Goal: Transaction & Acquisition: Purchase product/service

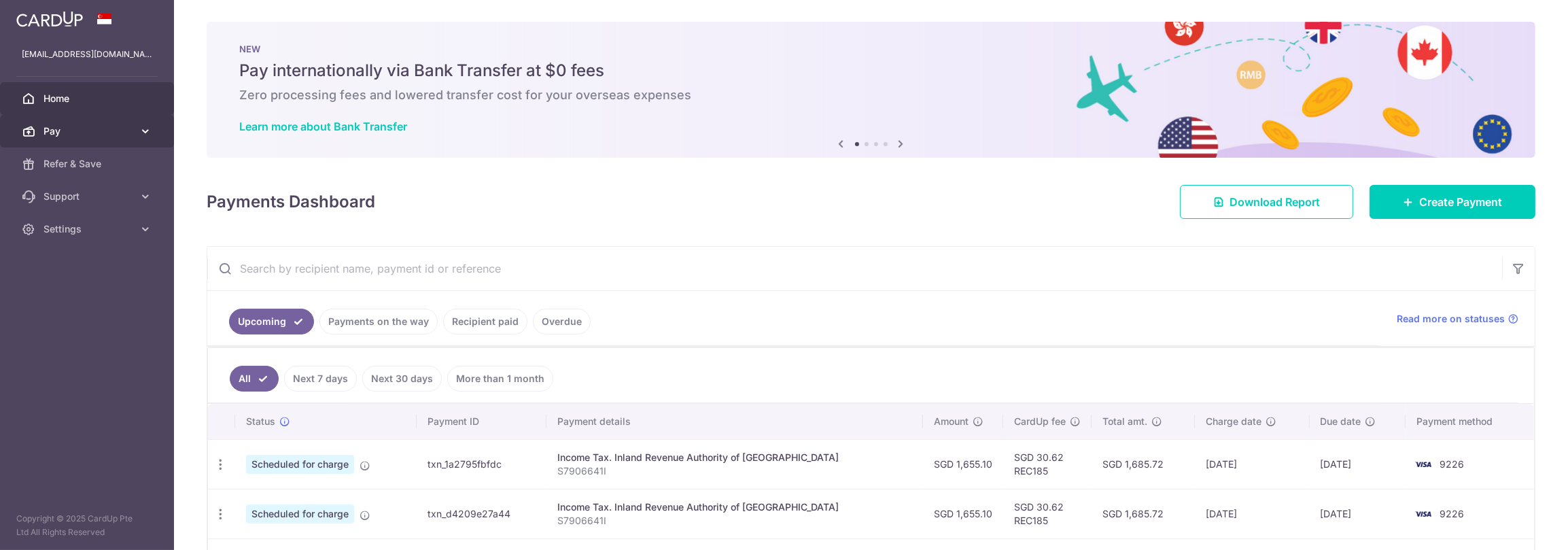
click at [72, 133] on span "Pay" at bounding box center [88, 131] width 90 height 13
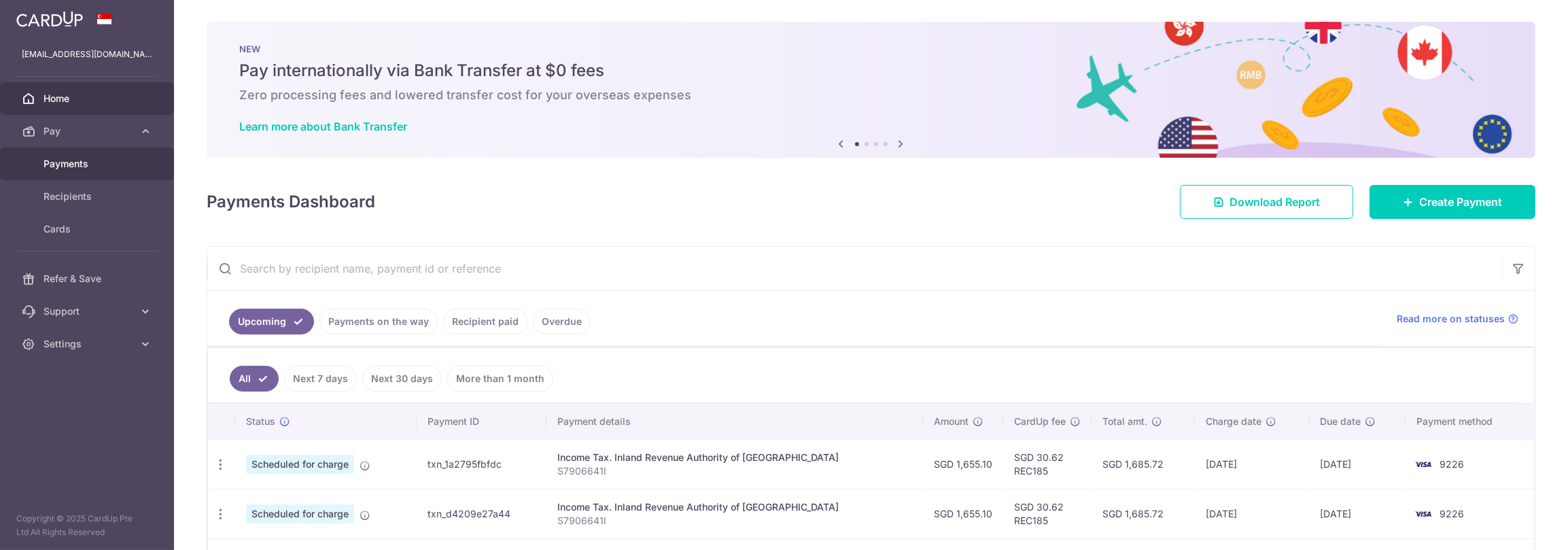
click at [74, 162] on span "Payments" at bounding box center [88, 163] width 90 height 13
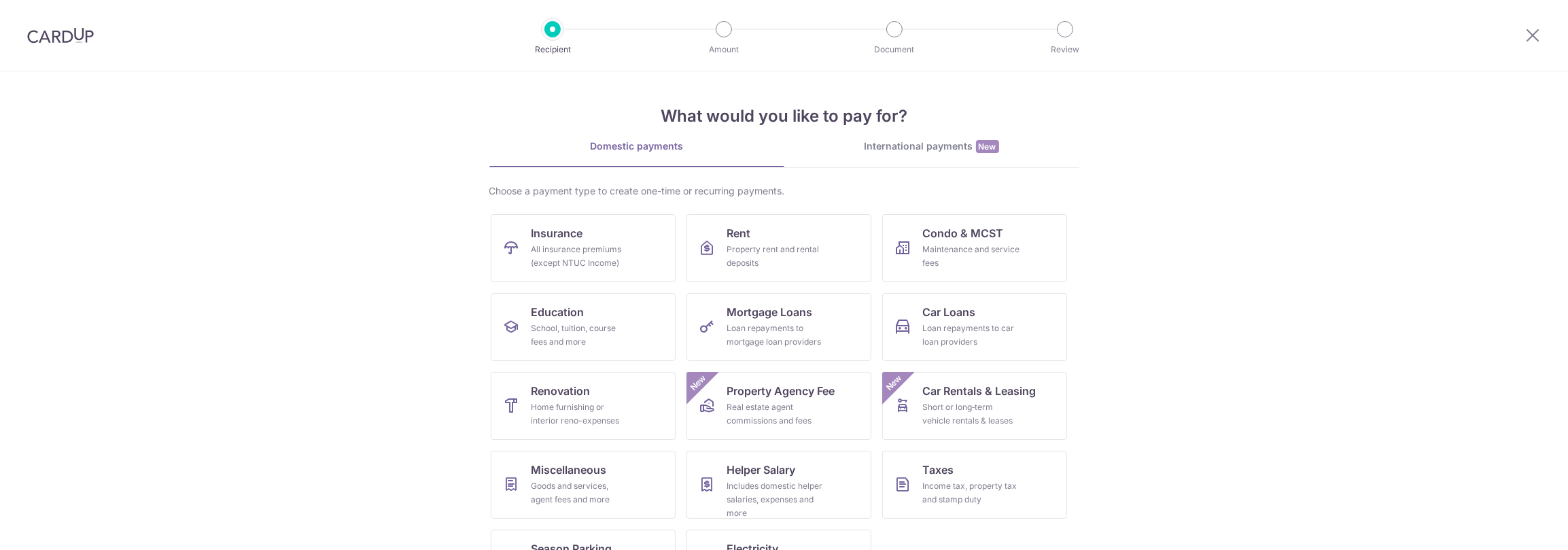
click at [906, 145] on div "International payments New" at bounding box center [932, 147] width 295 height 14
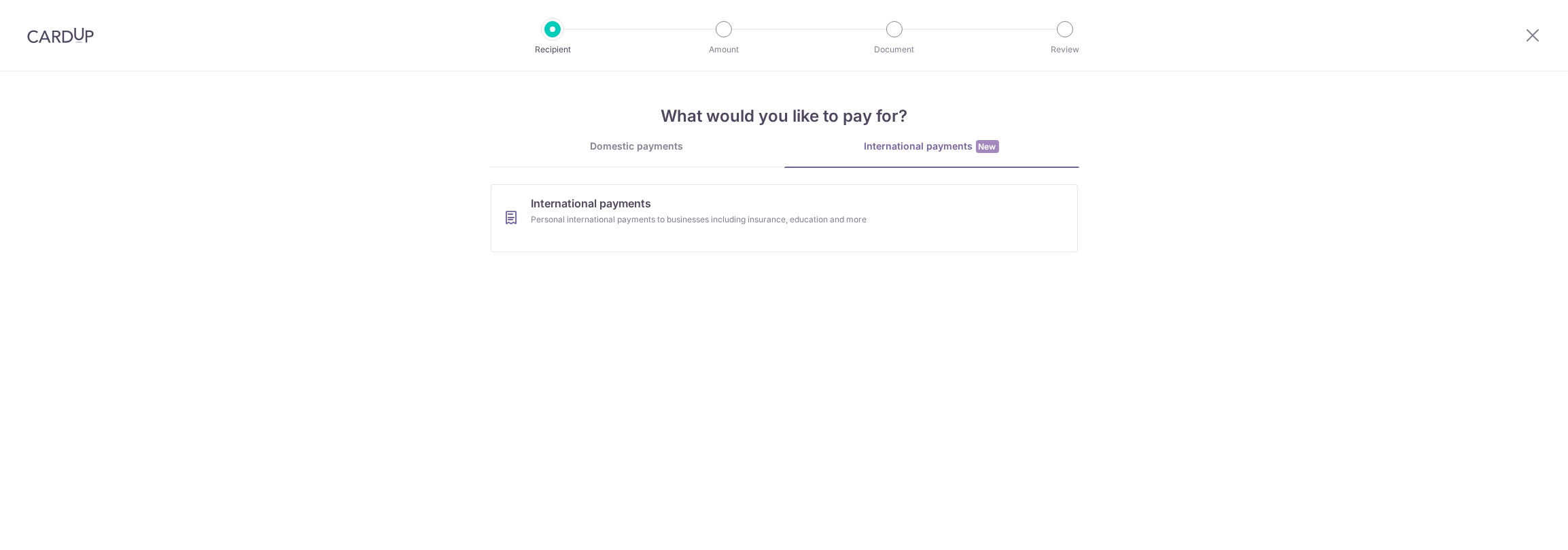
click at [630, 146] on div "Domestic payments" at bounding box center [637, 146] width 295 height 13
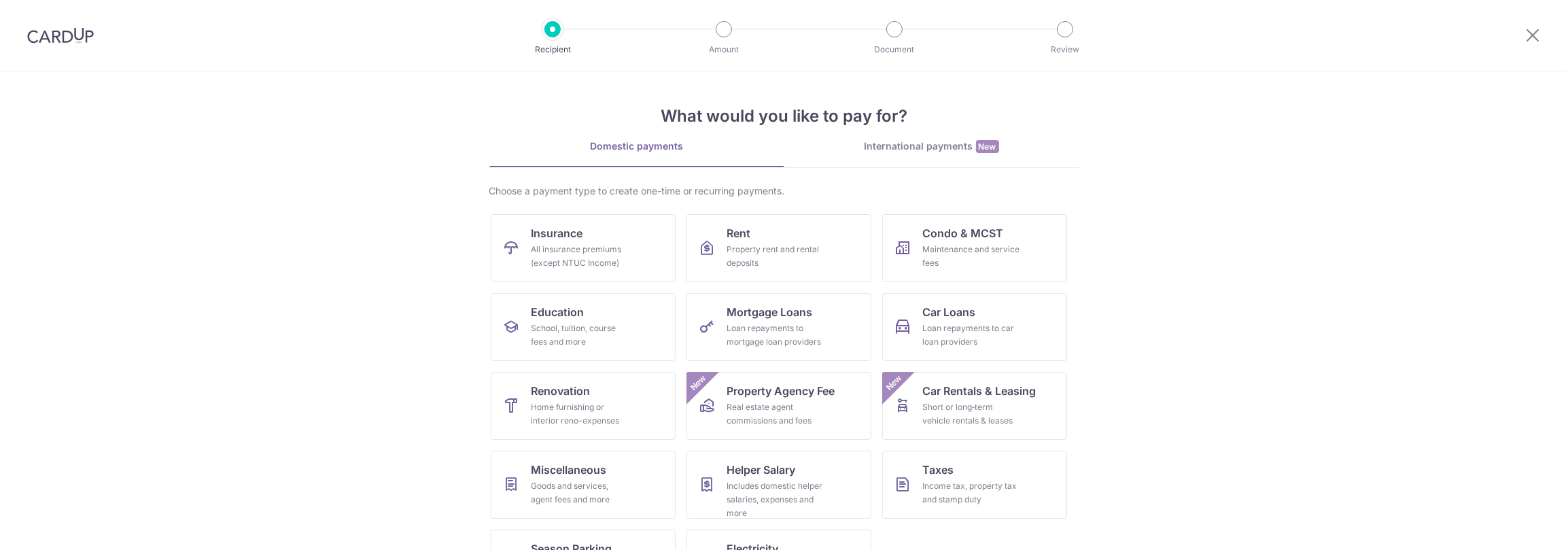
click at [615, 189] on div "Choose a payment type to create one-time or recurring payments." at bounding box center [784, 191] width 590 height 13
click at [1040, 248] on link "Condo & MCST Maintenance and service fees" at bounding box center [975, 248] width 185 height 68
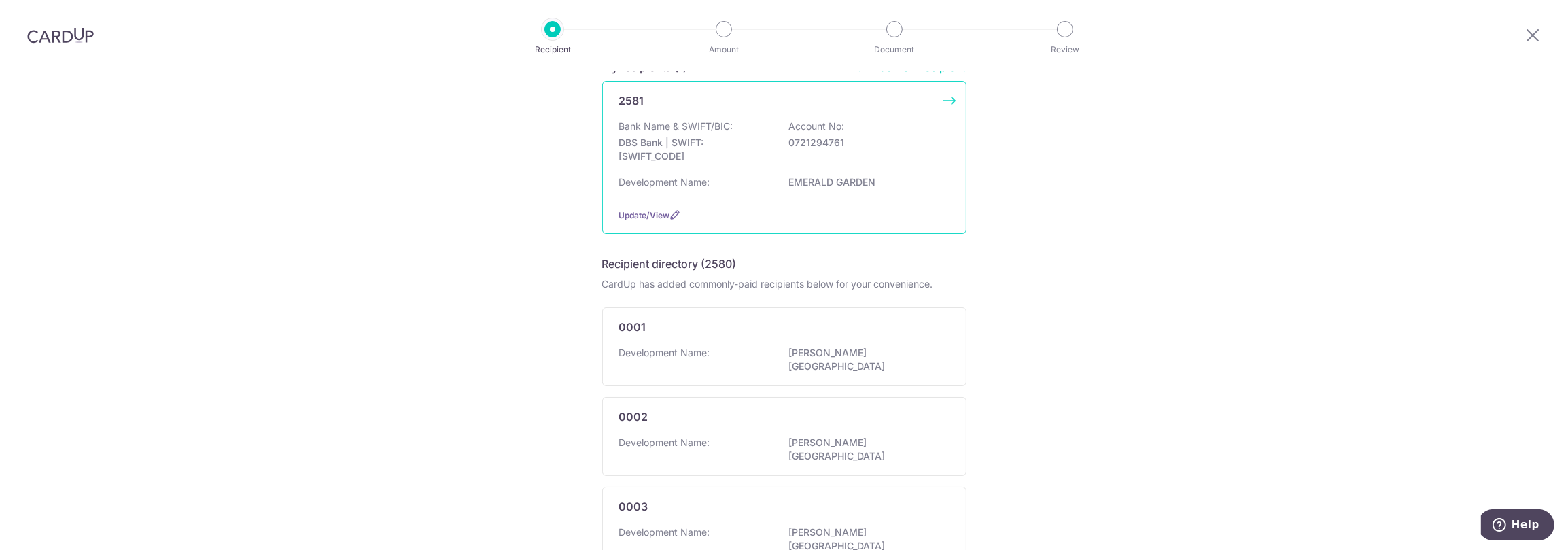
click at [773, 200] on div "2581 Bank Name & SWIFT/BIC: DBS Bank | SWIFT: DBSSSGSGXXX Account No: 072129476…" at bounding box center [785, 157] width 364 height 153
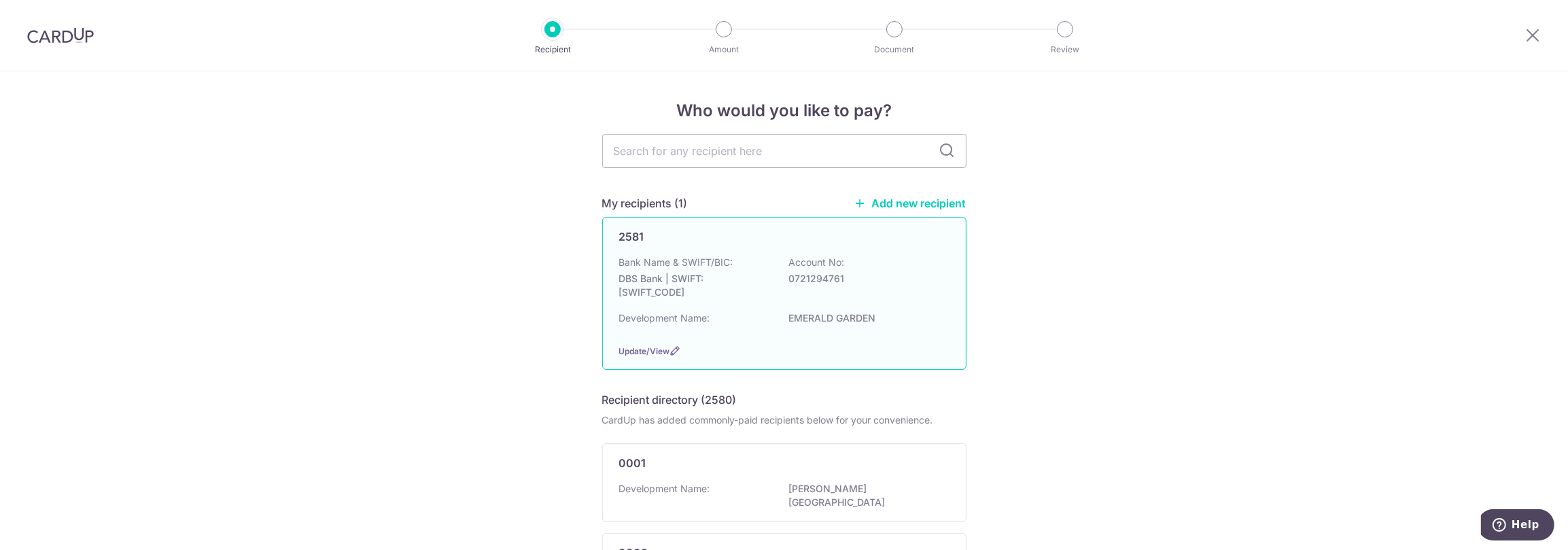
scroll to position [678, 0]
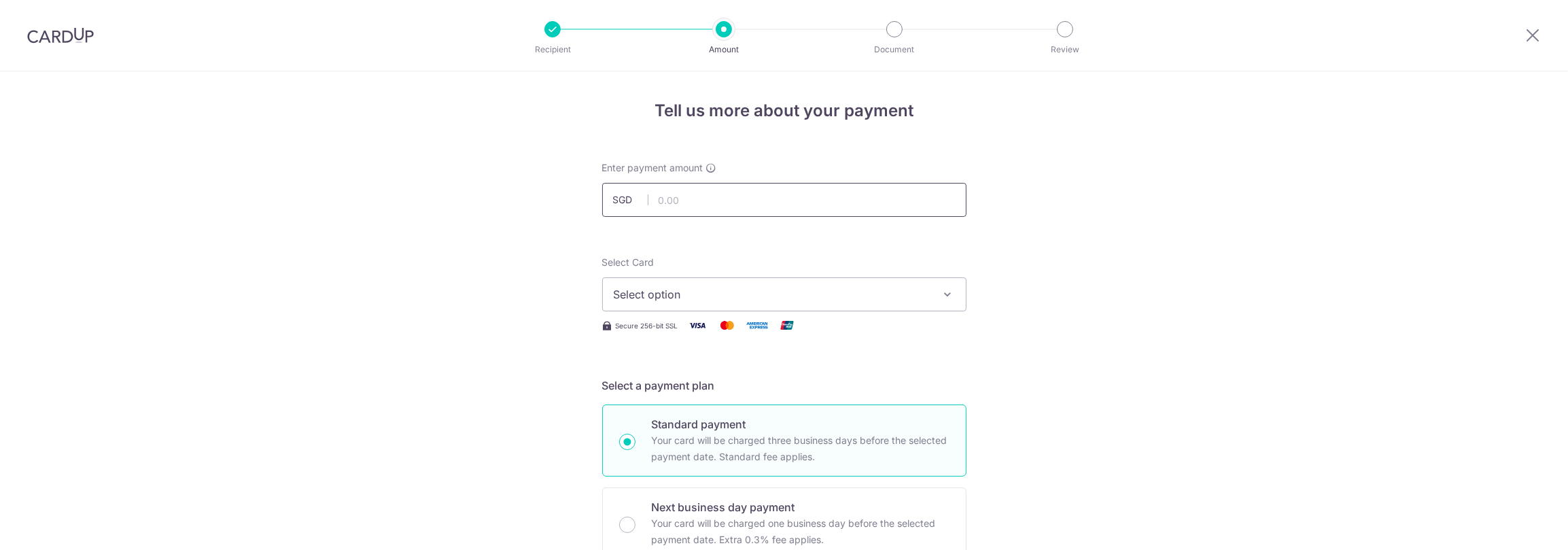
click at [711, 205] on input "text" at bounding box center [785, 200] width 364 height 34
type input "1,504.20"
click at [751, 289] on span "Select option" at bounding box center [772, 294] width 317 height 16
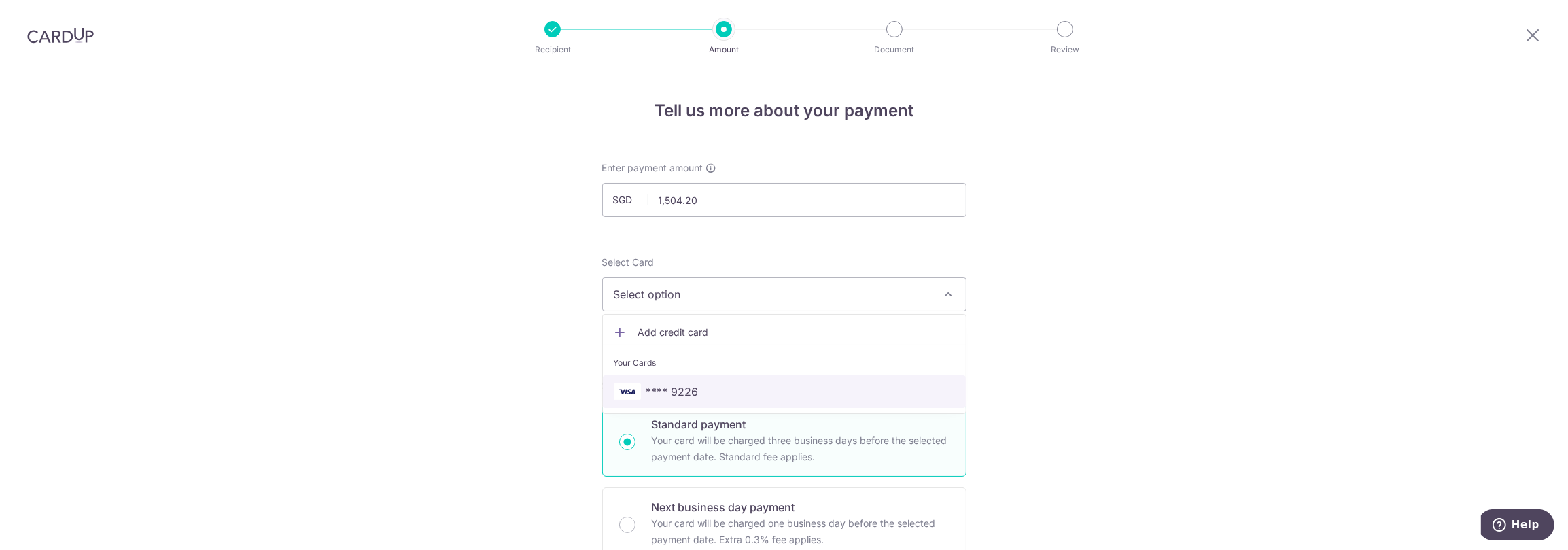
click at [712, 391] on span "**** 9226" at bounding box center [784, 391] width 341 height 16
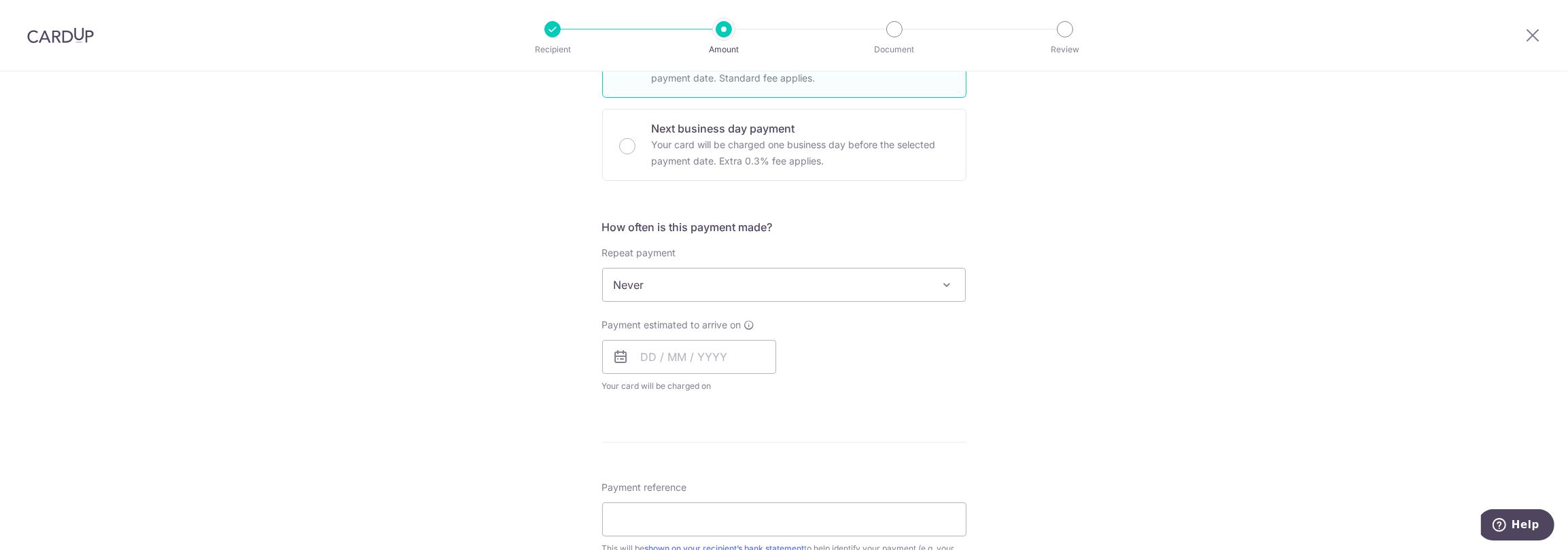
scroll to position [408, 0]
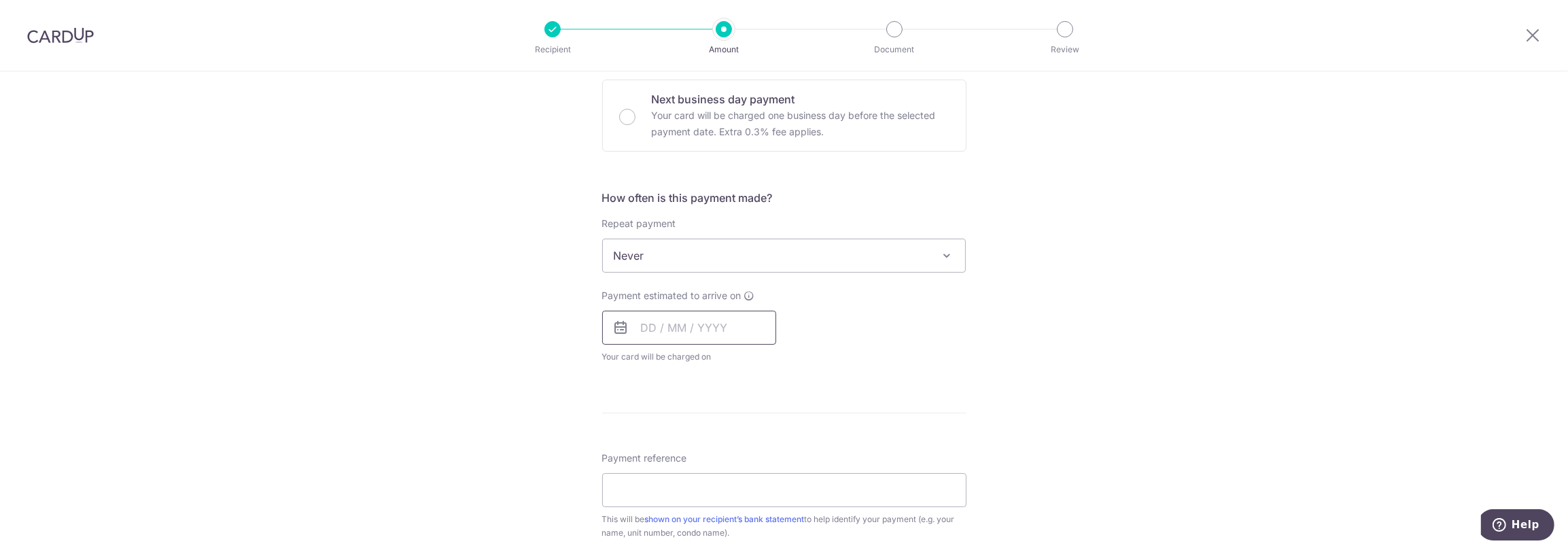
click at [644, 325] on input "text" at bounding box center [689, 327] width 174 height 34
click at [733, 448] on link "9" at bounding box center [739, 451] width 22 height 22
type input "09/10/2025"
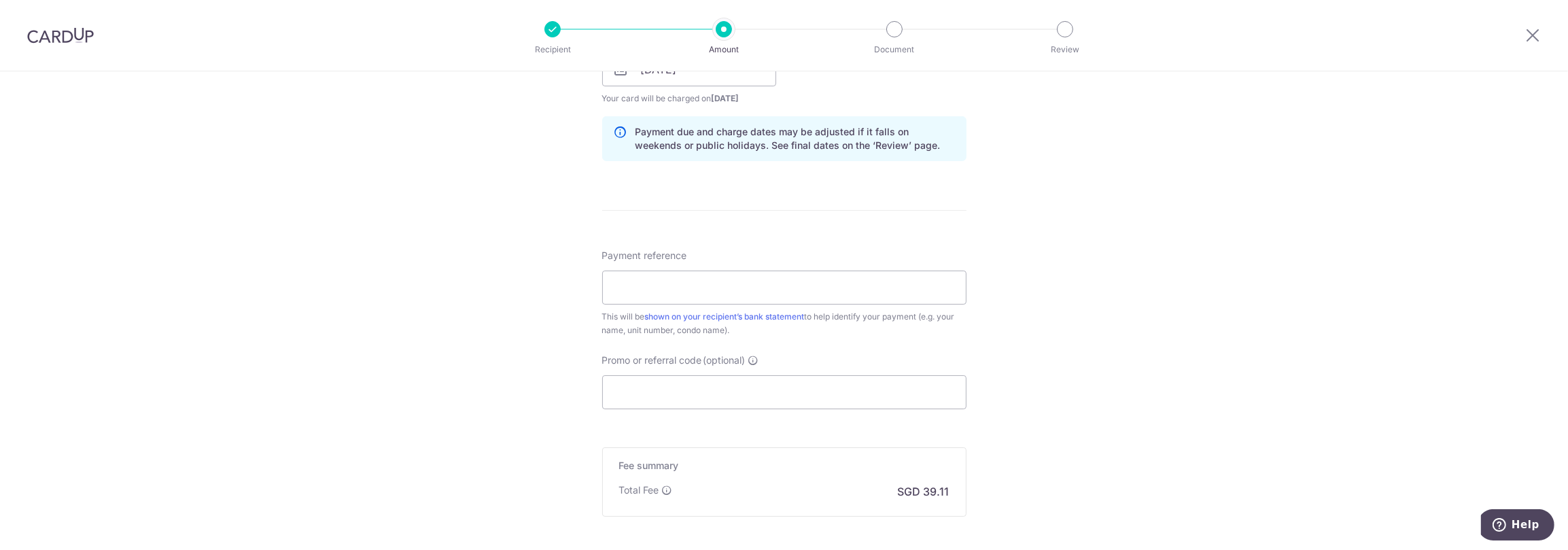
scroll to position [680, 0]
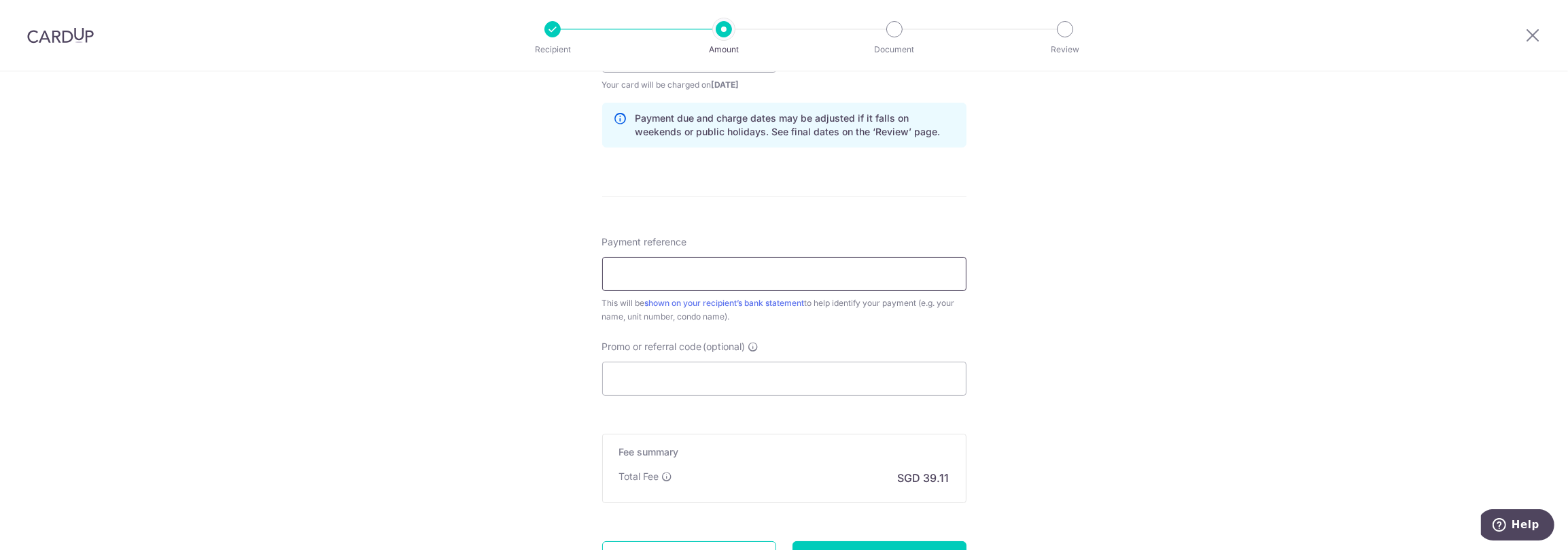
click at [686, 272] on input "Payment reference" at bounding box center [785, 274] width 364 height 34
type input "Blk 4 02-15"
click at [581, 207] on div "Tell us more about your payment Enter payment amount SGD 1,504.20 1504.20 Selec…" at bounding box center [784, 34] width 1568 height 1285
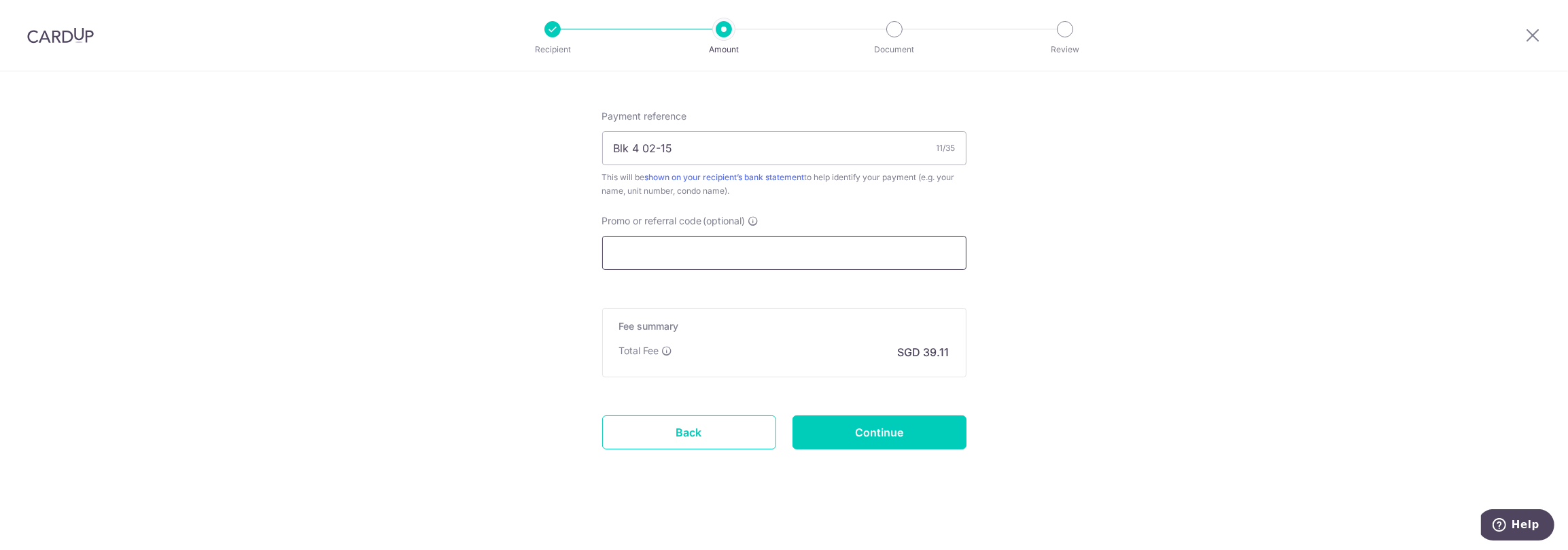
click at [704, 248] on input "Promo or referral code (optional)" at bounding box center [785, 253] width 364 height 34
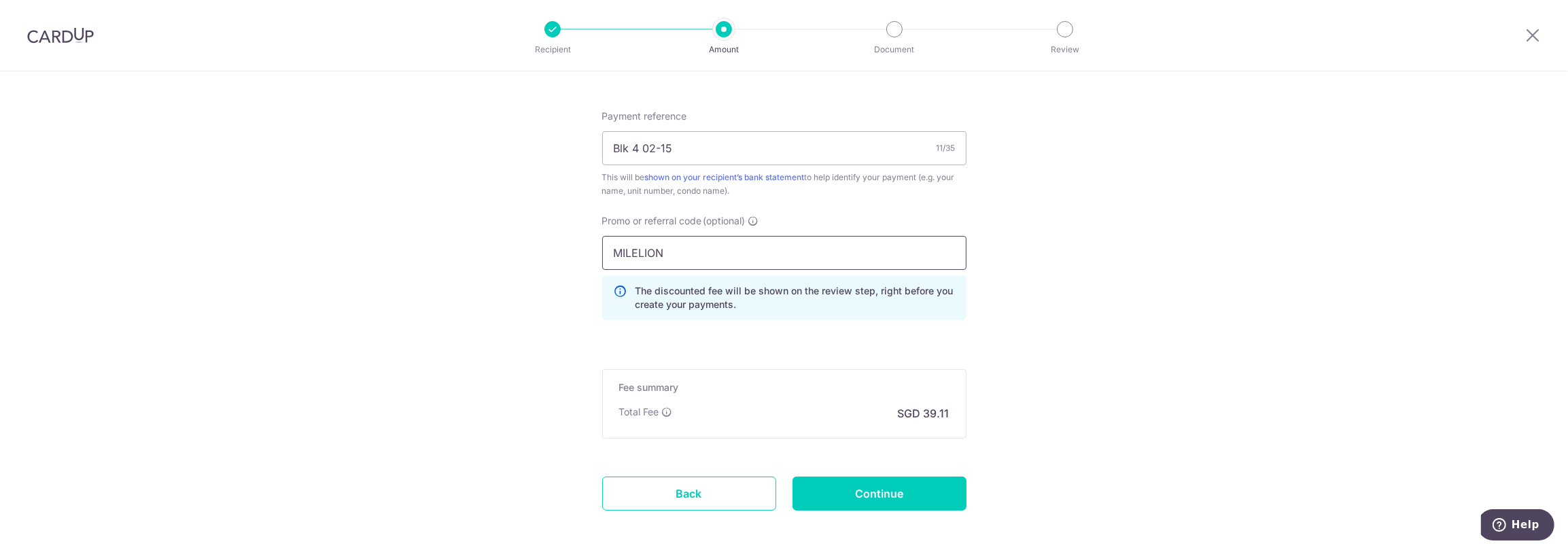
type input "MILELION"
click at [866, 488] on input "Continue" at bounding box center [879, 493] width 174 height 34
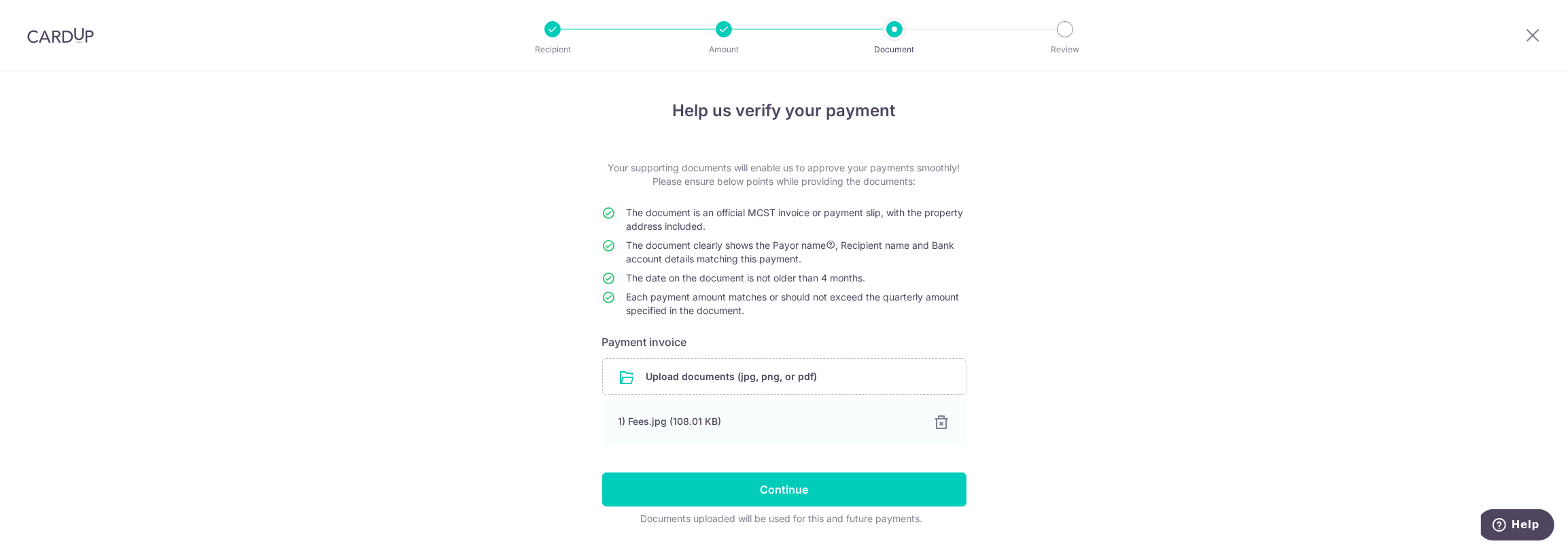
click at [915, 298] on span "Each payment amount matches or should not exceed the quarterly amount specified…" at bounding box center [793, 304] width 333 height 25
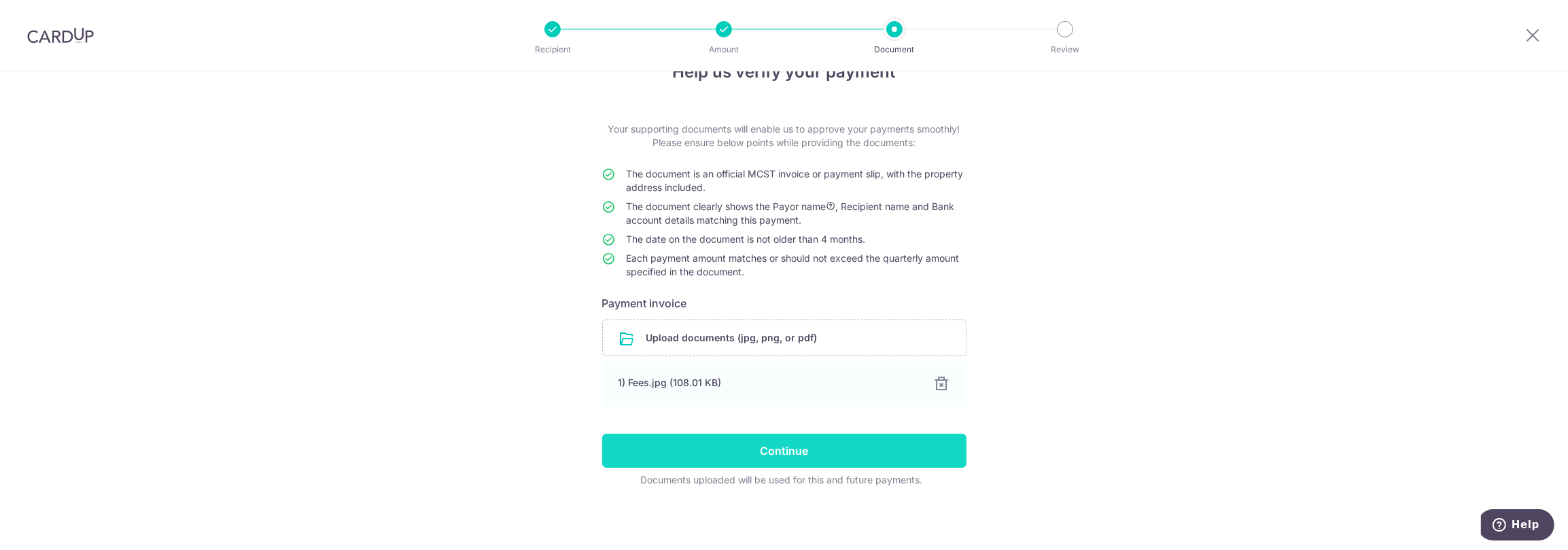
click at [788, 449] on input "Continue" at bounding box center [785, 450] width 364 height 34
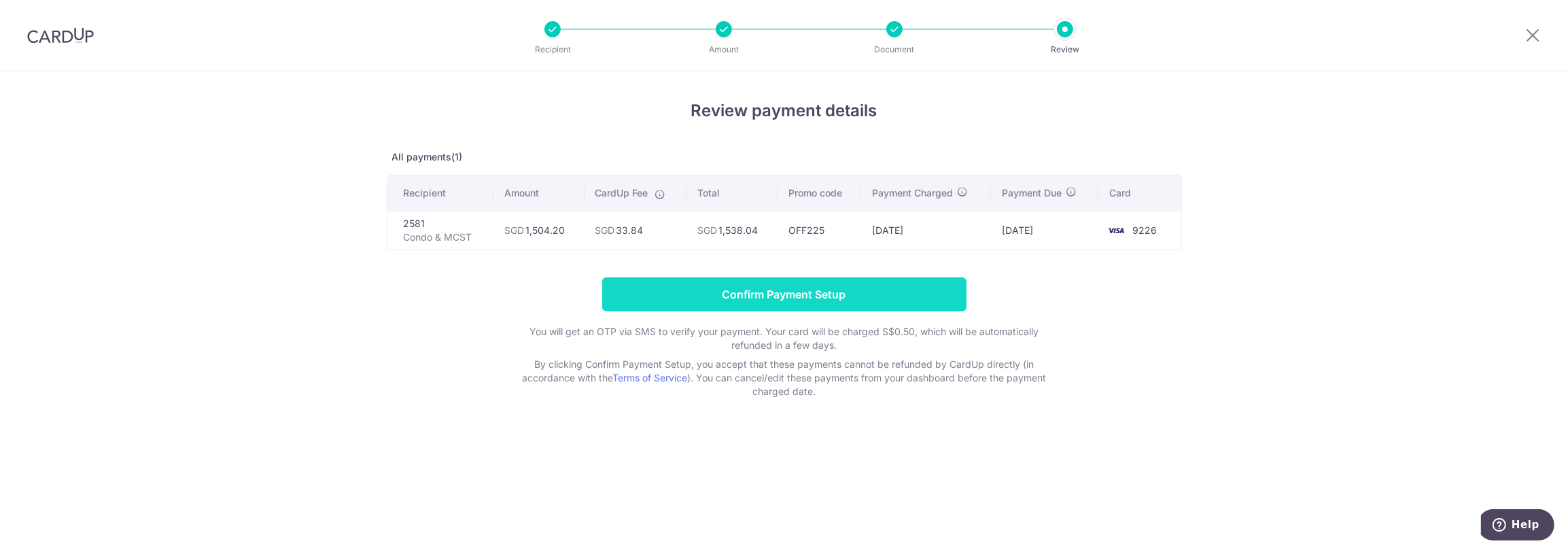
click at [786, 290] on input "Confirm Payment Setup" at bounding box center [785, 294] width 364 height 34
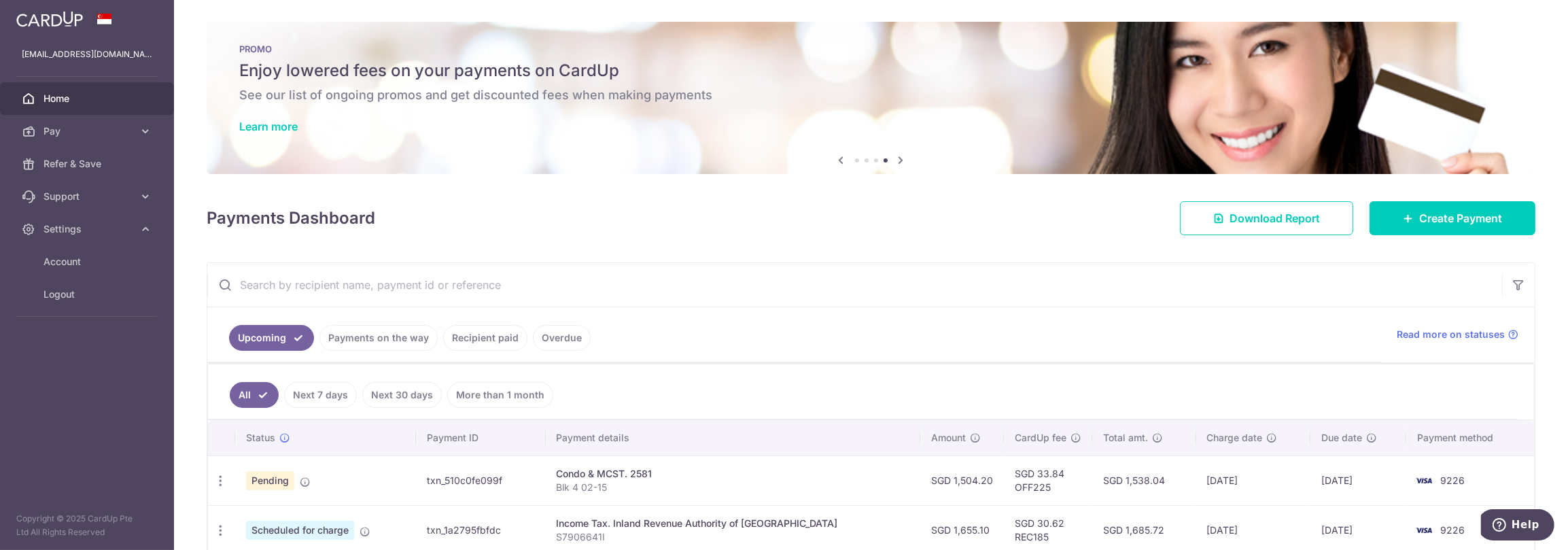
click at [429, 290] on input "text" at bounding box center [855, 285] width 1295 height 43
click at [447, 214] on div "Payments Dashboard Download Report Create Payment" at bounding box center [871, 215] width 1329 height 39
click at [70, 294] on span "Logout" at bounding box center [88, 294] width 90 height 13
